Goal: Task Accomplishment & Management: Use online tool/utility

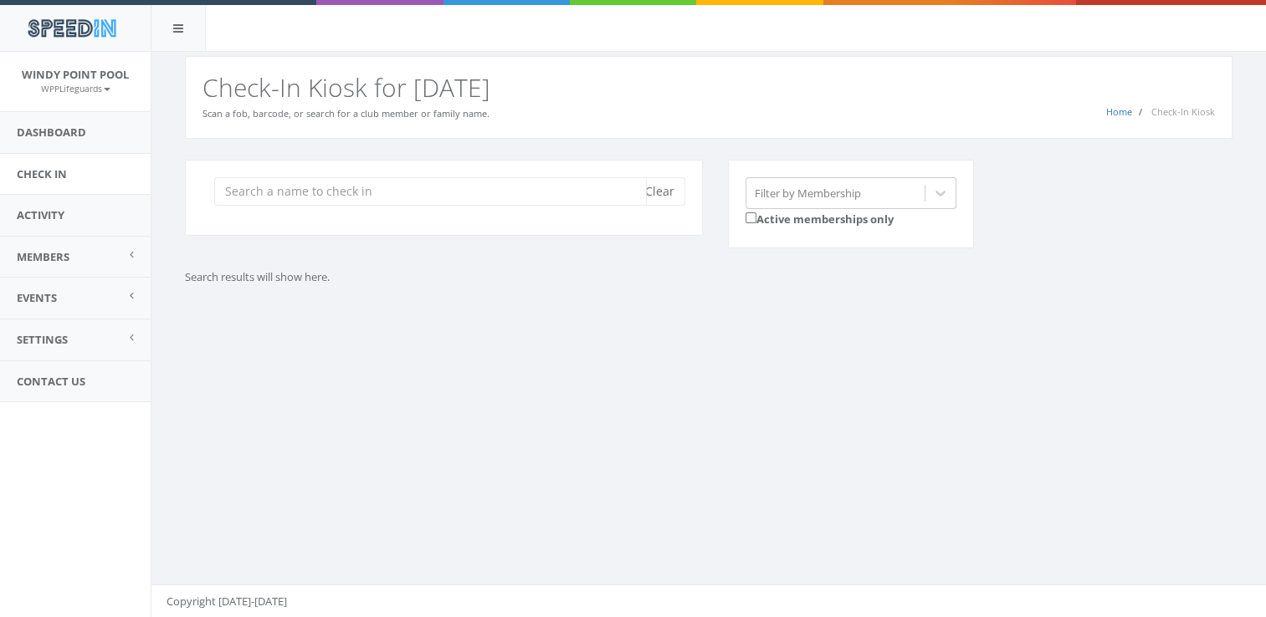
click at [264, 200] on input "search" at bounding box center [430, 191] width 433 height 28
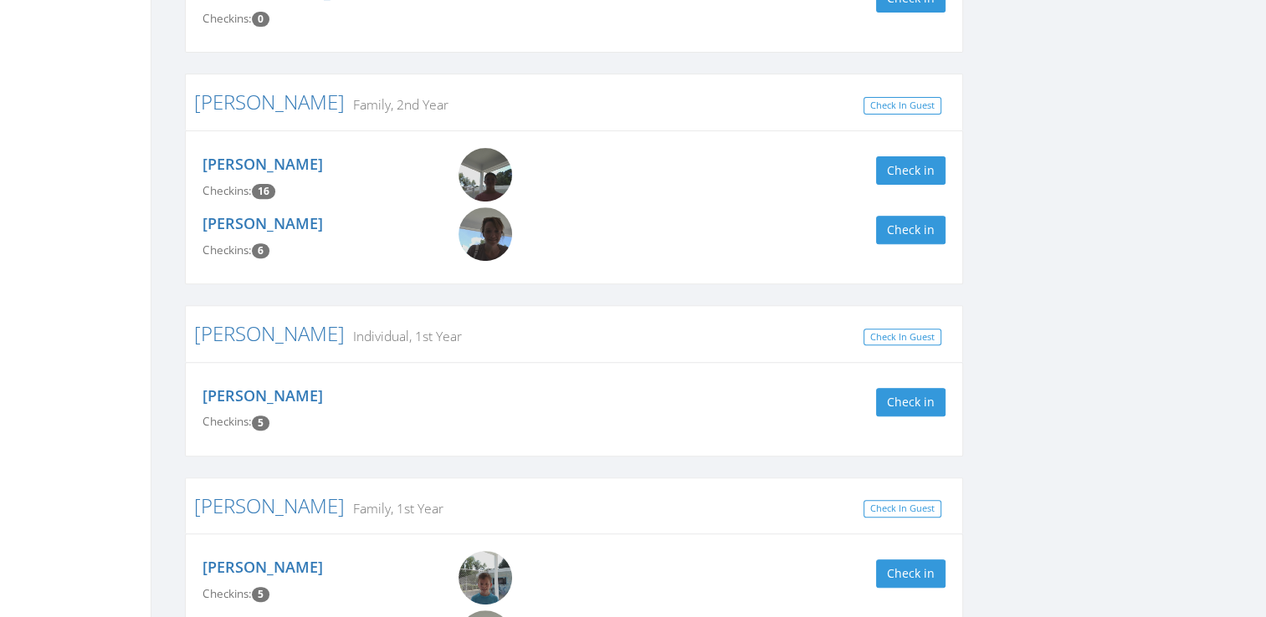
scroll to position [785, 0]
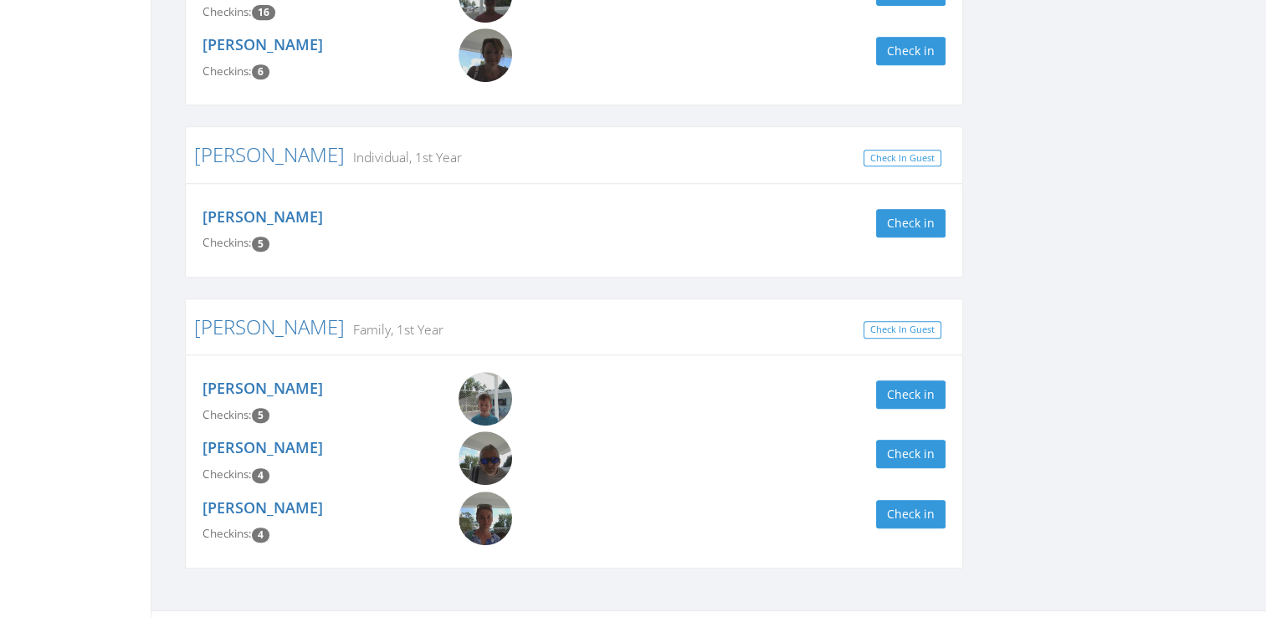
type input "[PERSON_NAME]"
click at [954, 201] on div "[PERSON_NAME] Checkins: 5 Check in" at bounding box center [574, 230] width 768 height 59
click at [925, 216] on button "Check in" at bounding box center [910, 223] width 69 height 28
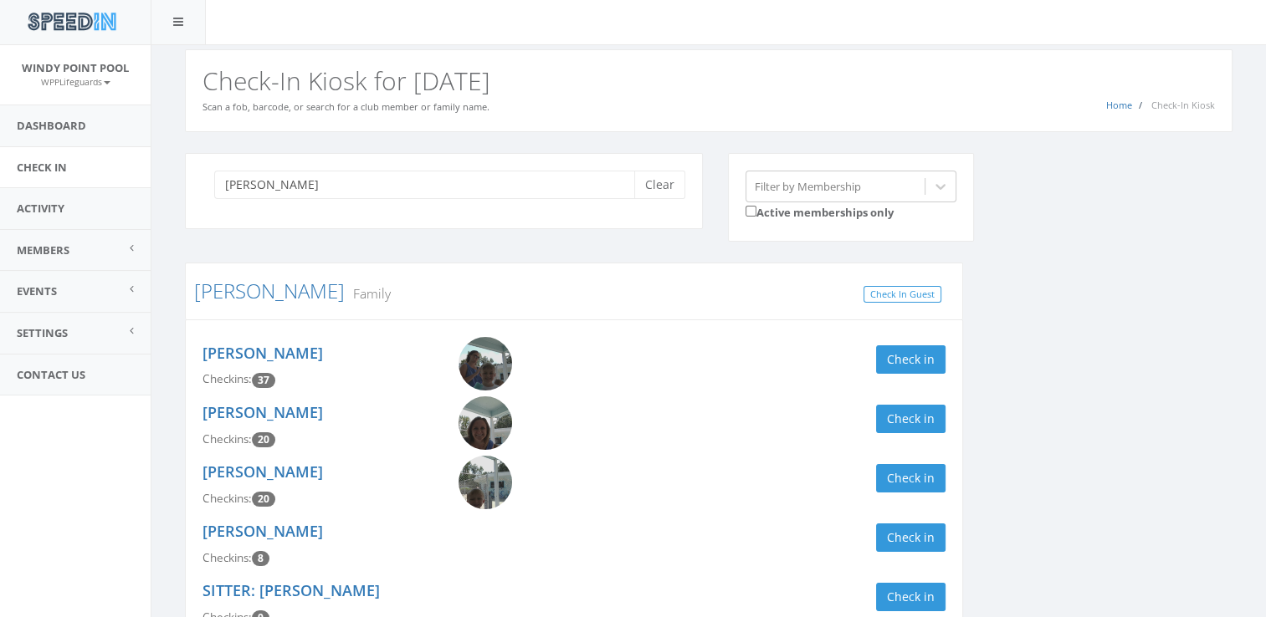
scroll to position [0, 0]
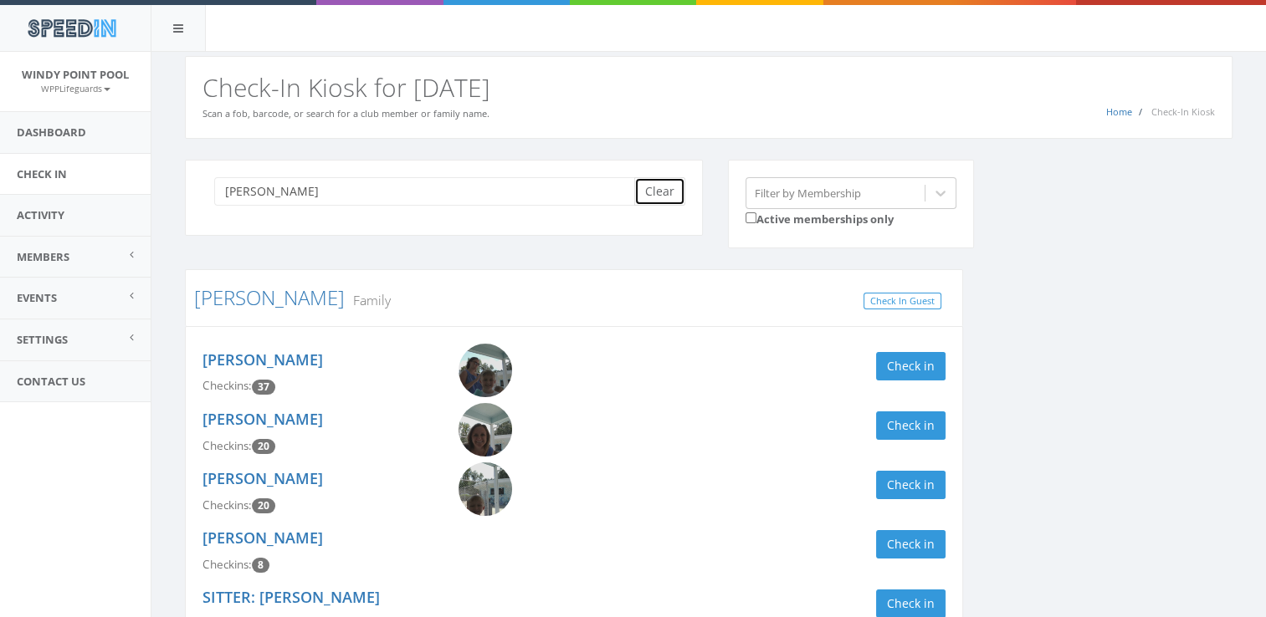
click at [661, 186] on button "Clear" at bounding box center [659, 191] width 51 height 28
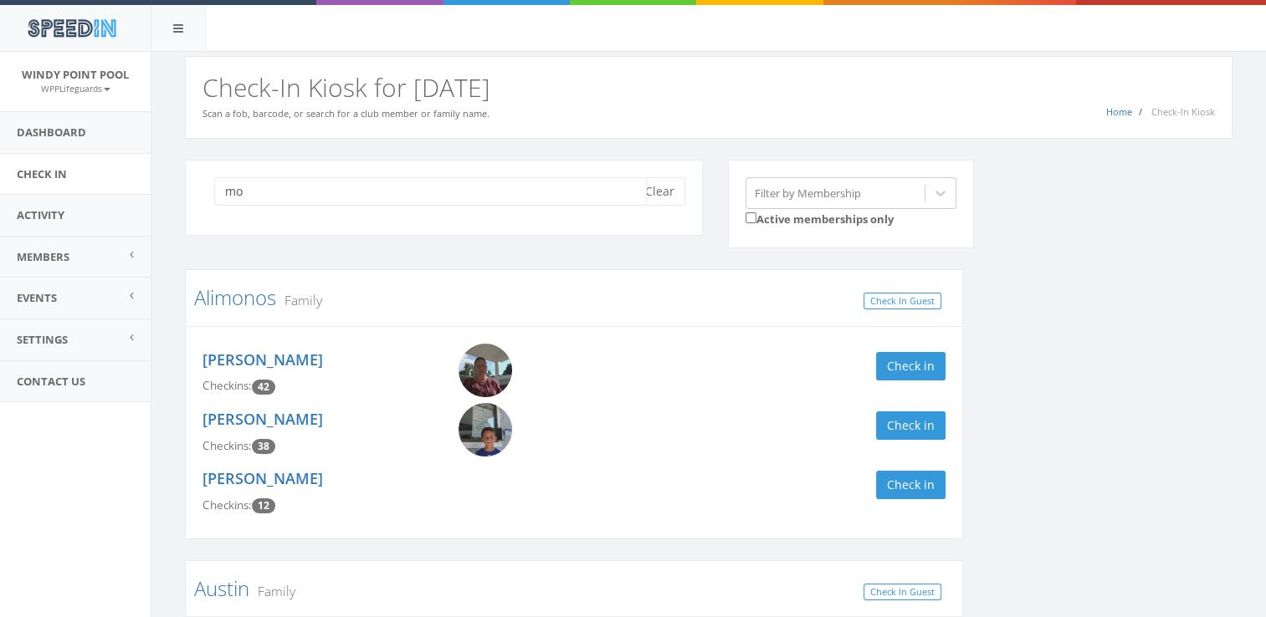
type input "m"
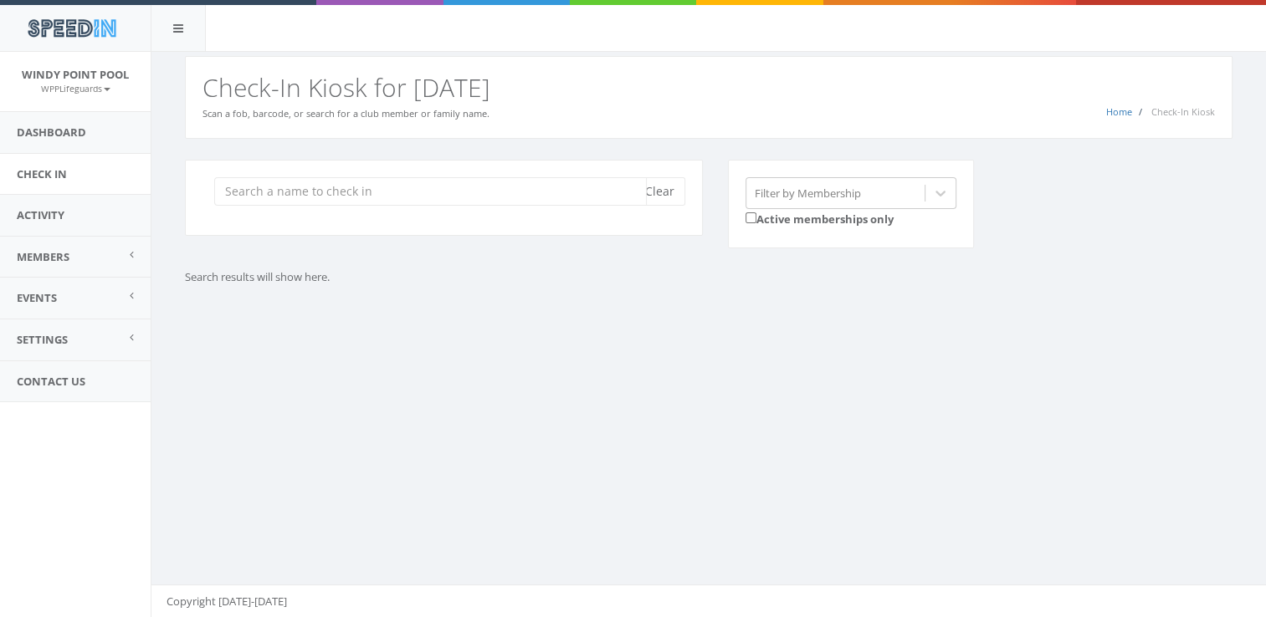
click at [550, 189] on input "search" at bounding box center [430, 191] width 433 height 28
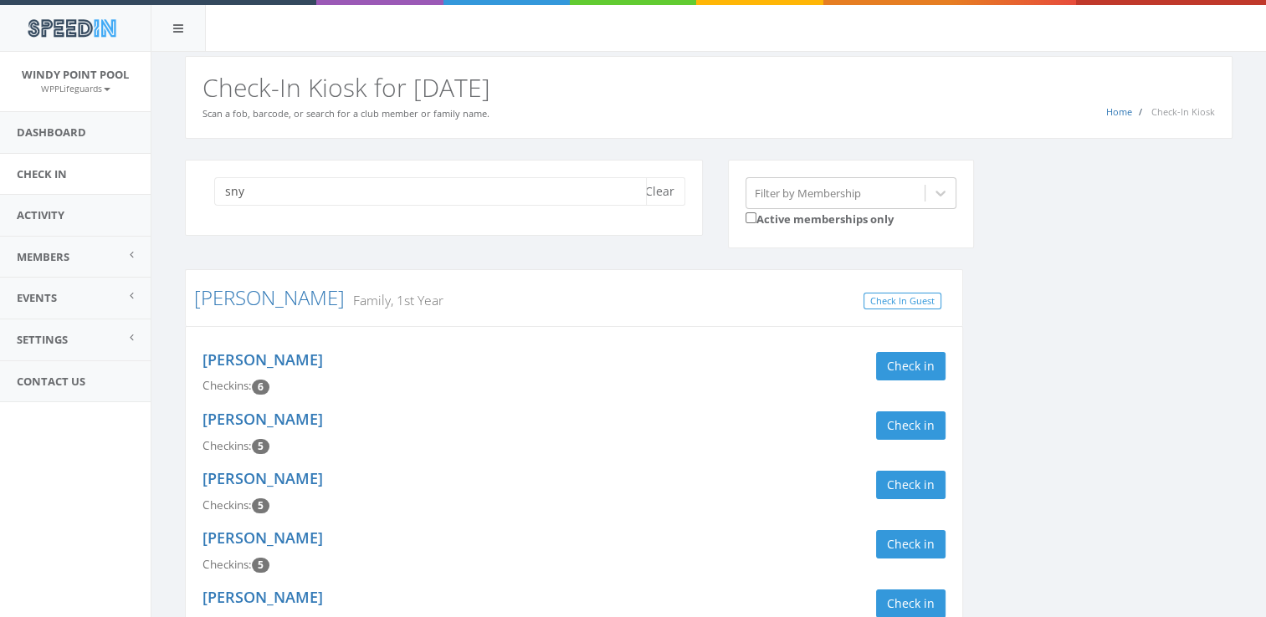
type input "sny"
click at [1034, 354] on div "sny Clear Filter by Membership Active memberships only [PERSON_NAME] Family, 1s…" at bounding box center [708, 625] width 1073 height 930
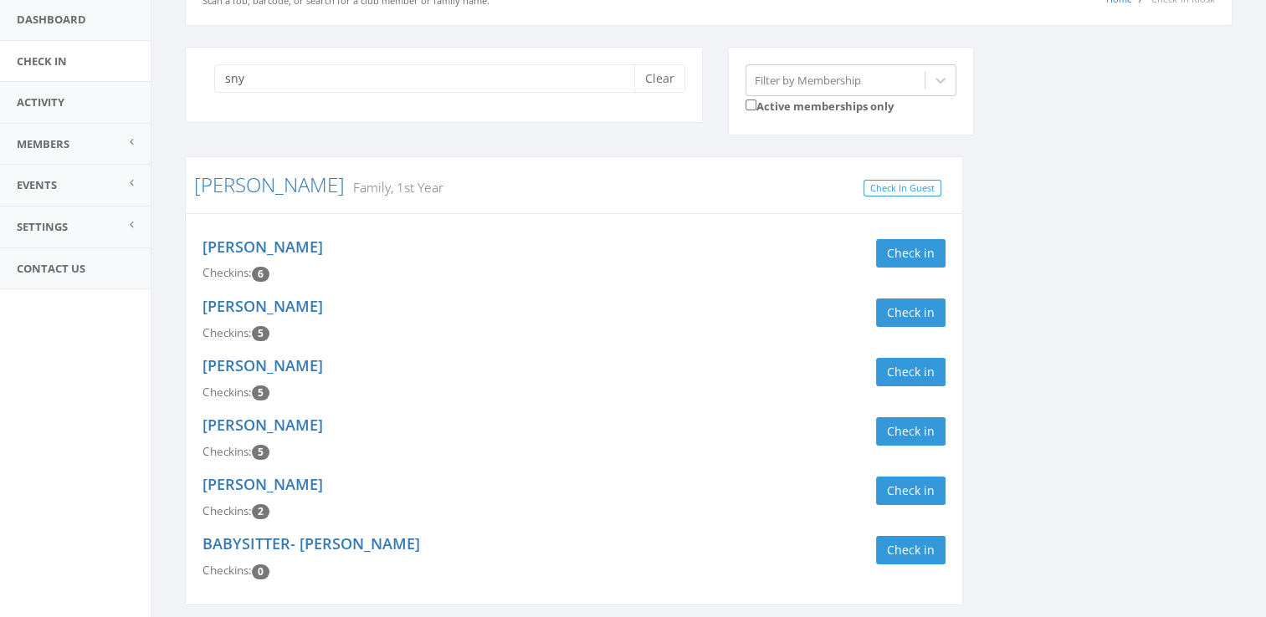
scroll to position [134, 0]
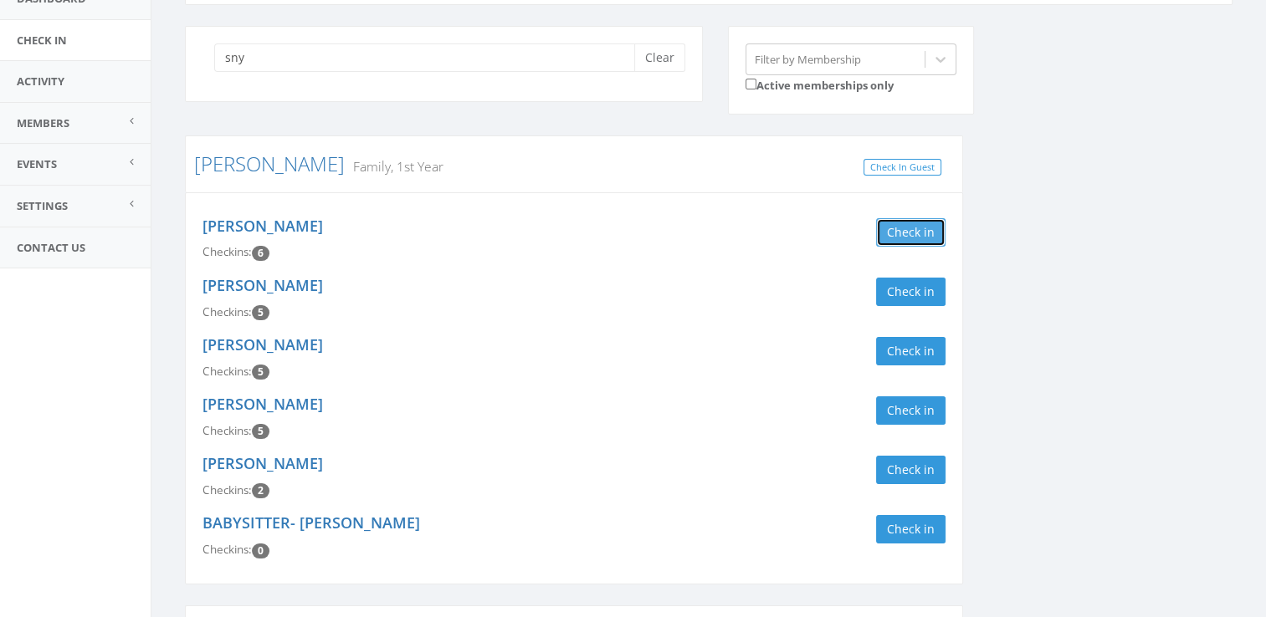
click at [904, 243] on button "Check in" at bounding box center [910, 232] width 69 height 28
click at [892, 467] on button "Check in" at bounding box center [910, 470] width 69 height 28
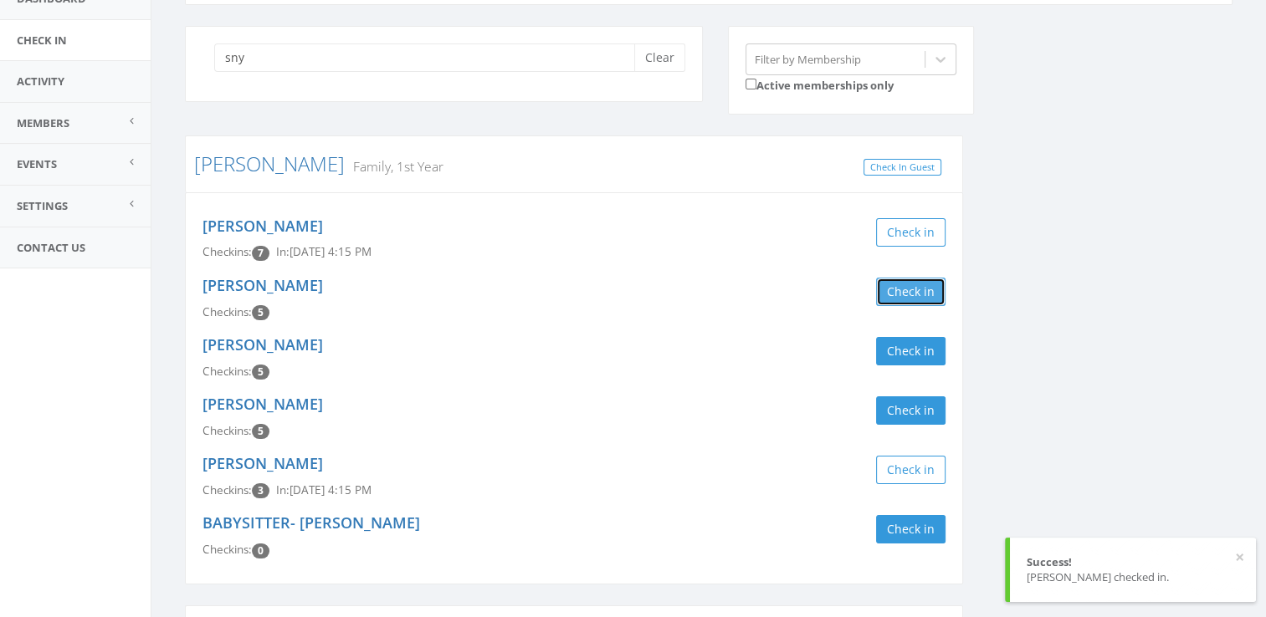
click at [898, 282] on button "Check in" at bounding box center [910, 292] width 69 height 28
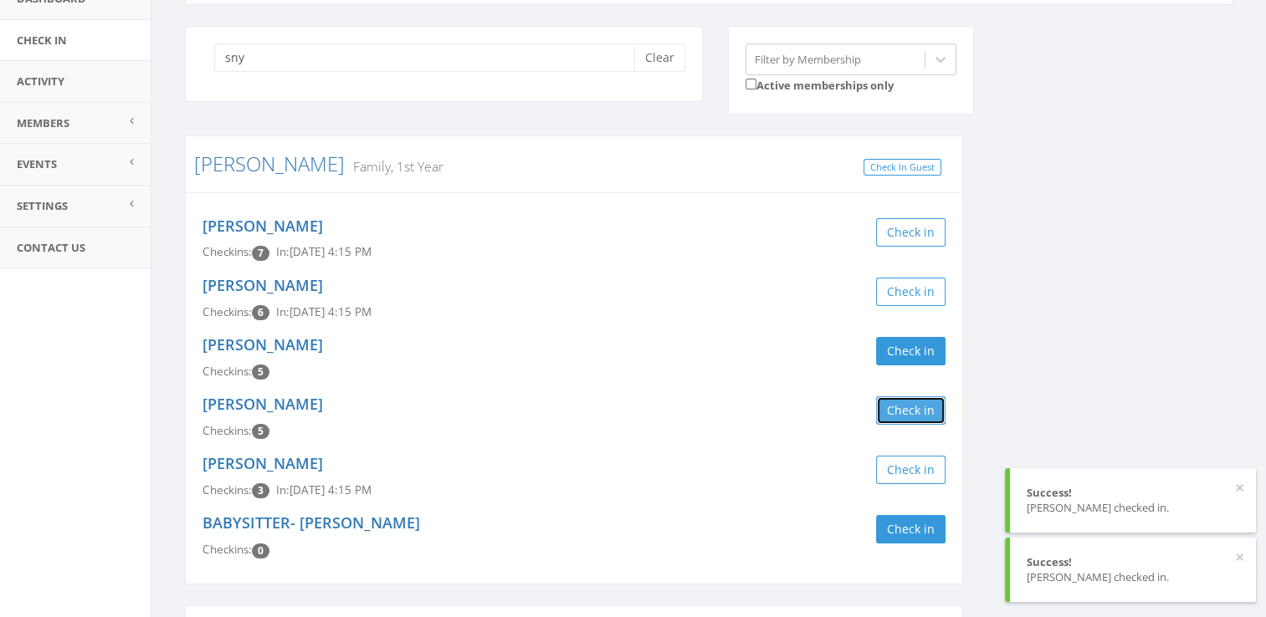
click at [904, 411] on button "Check in" at bounding box center [910, 411] width 69 height 28
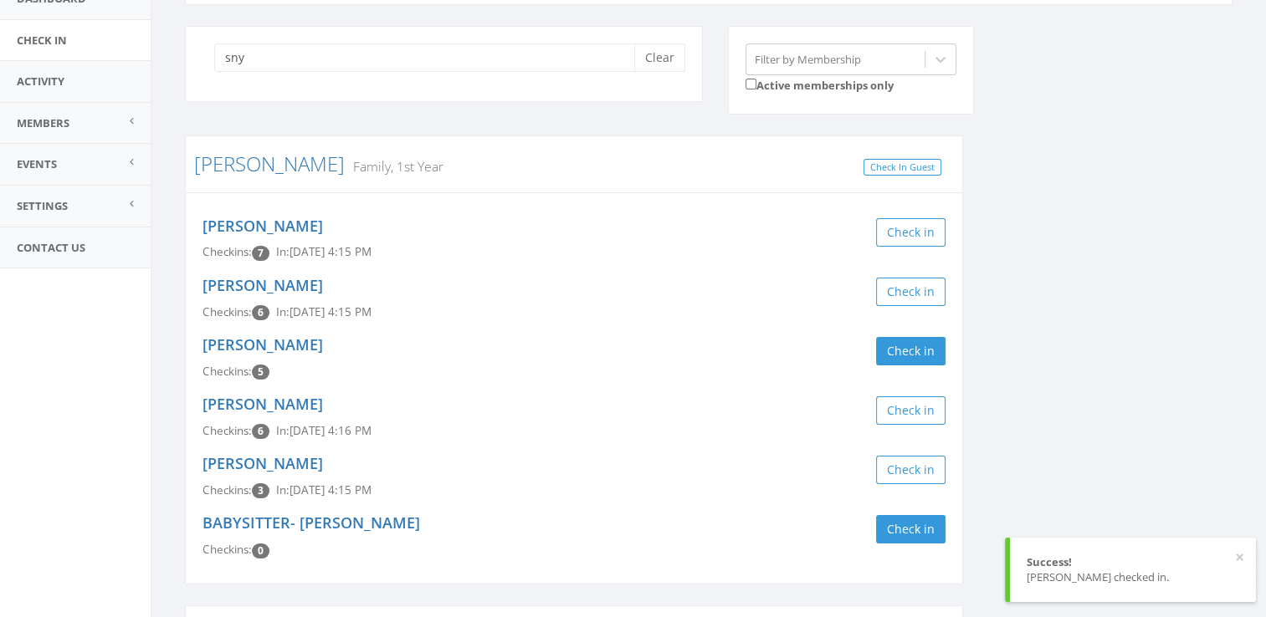
click at [982, 362] on div "sny Clear Filter by Membership Active memberships only [PERSON_NAME] Family, 1s…" at bounding box center [708, 491] width 1073 height 930
click at [646, 56] on button "Clear" at bounding box center [659, 58] width 51 height 28
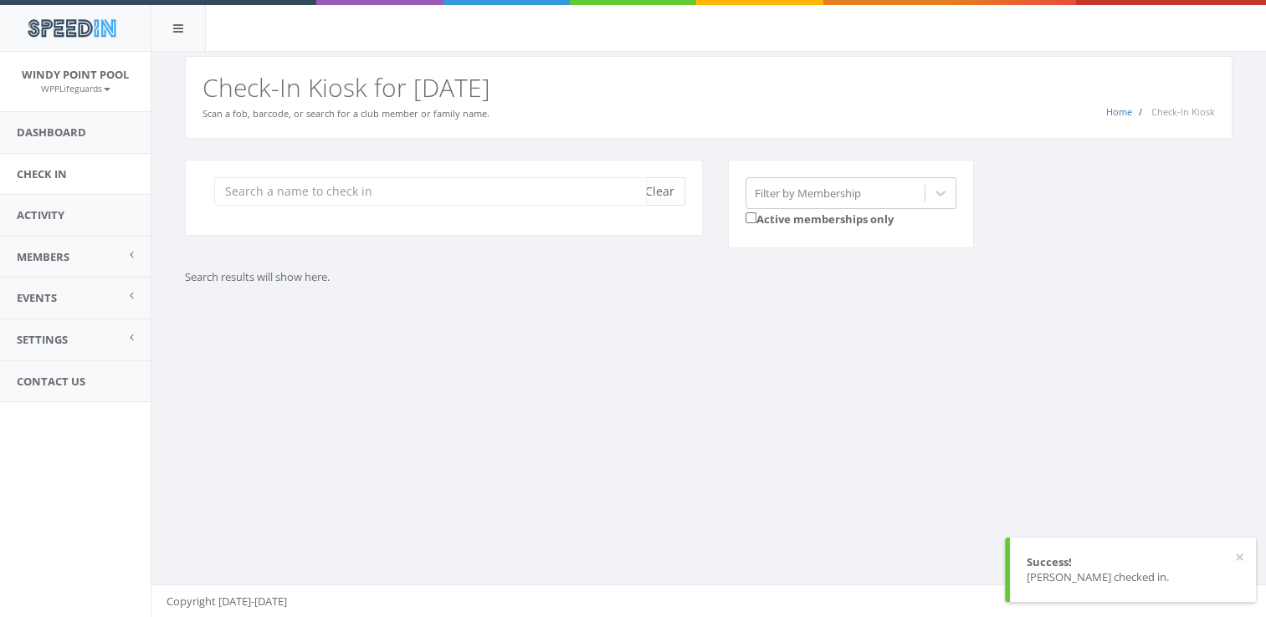
scroll to position [0, 0]
